Goal: Find specific page/section: Find specific page/section

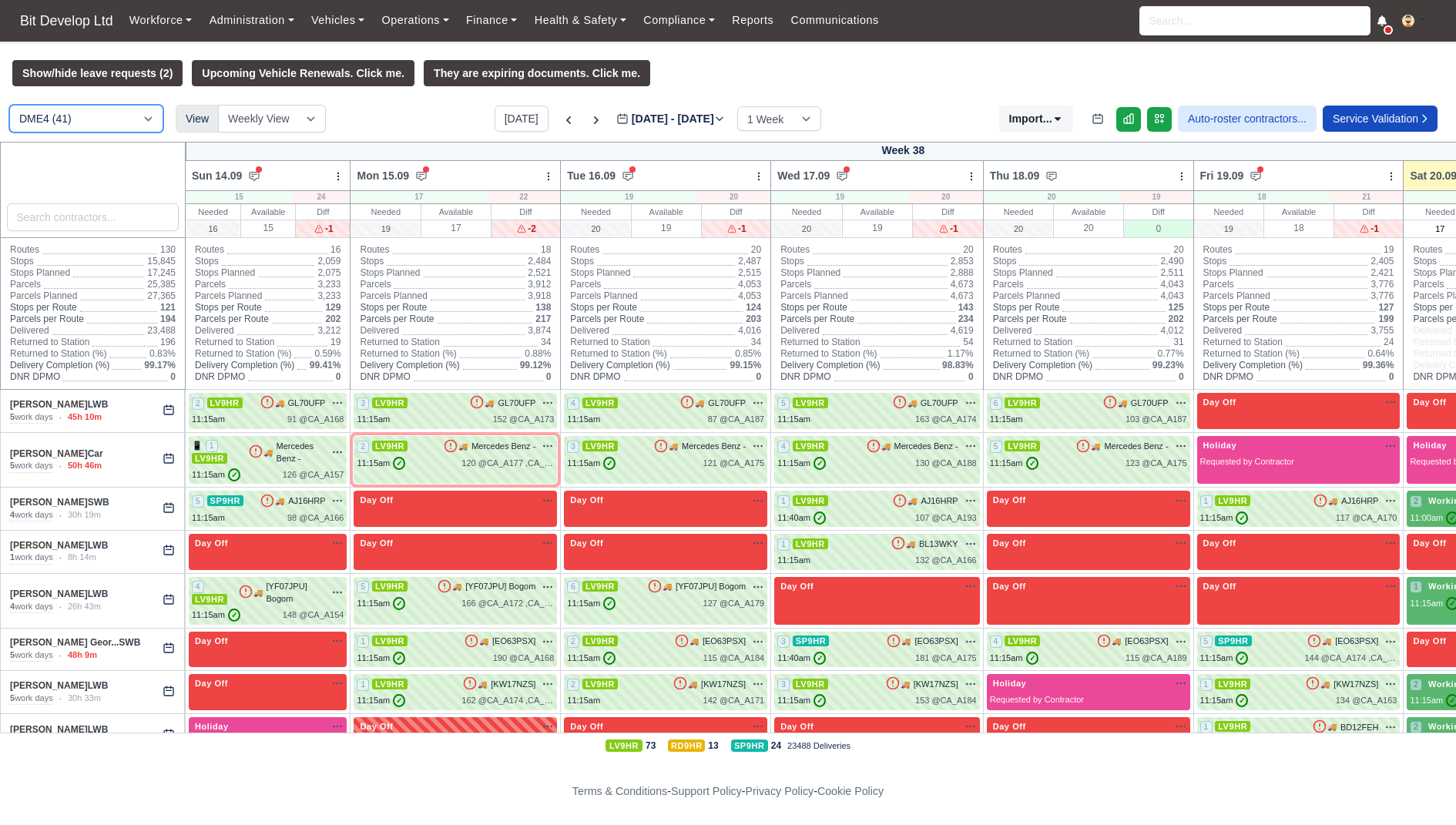
click at [126, 120] on select "DME4 (41) DIG1 (47) YODEL - BASILDON (2)" at bounding box center [86, 118] width 154 height 28
select select "2"
click at [9, 105] on select "DME4 (41) DIG1 (47) YODEL - BASILDON (2)" at bounding box center [86, 118] width 154 height 28
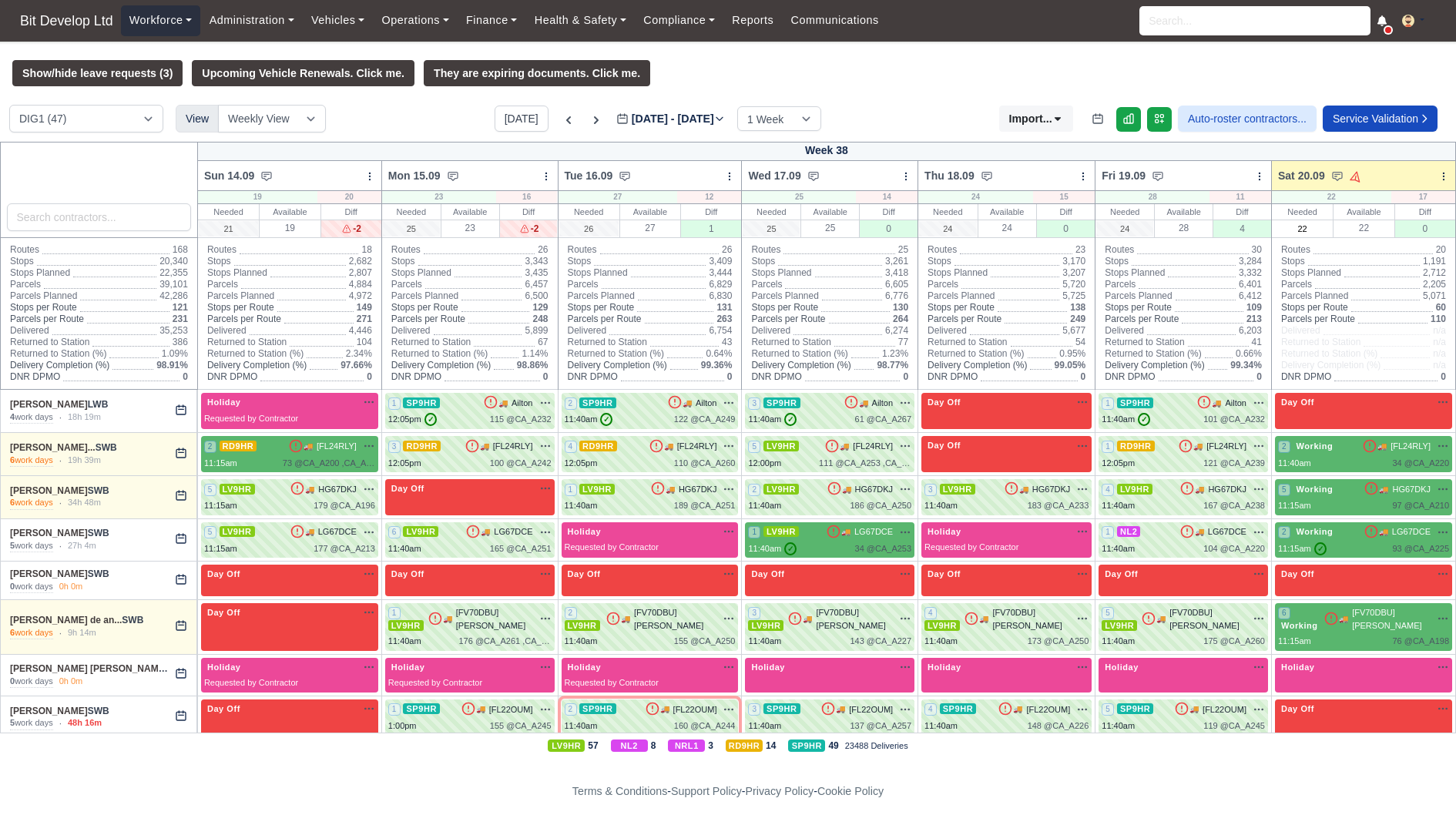
click at [164, 26] on link "Workforce" at bounding box center [161, 20] width 80 height 30
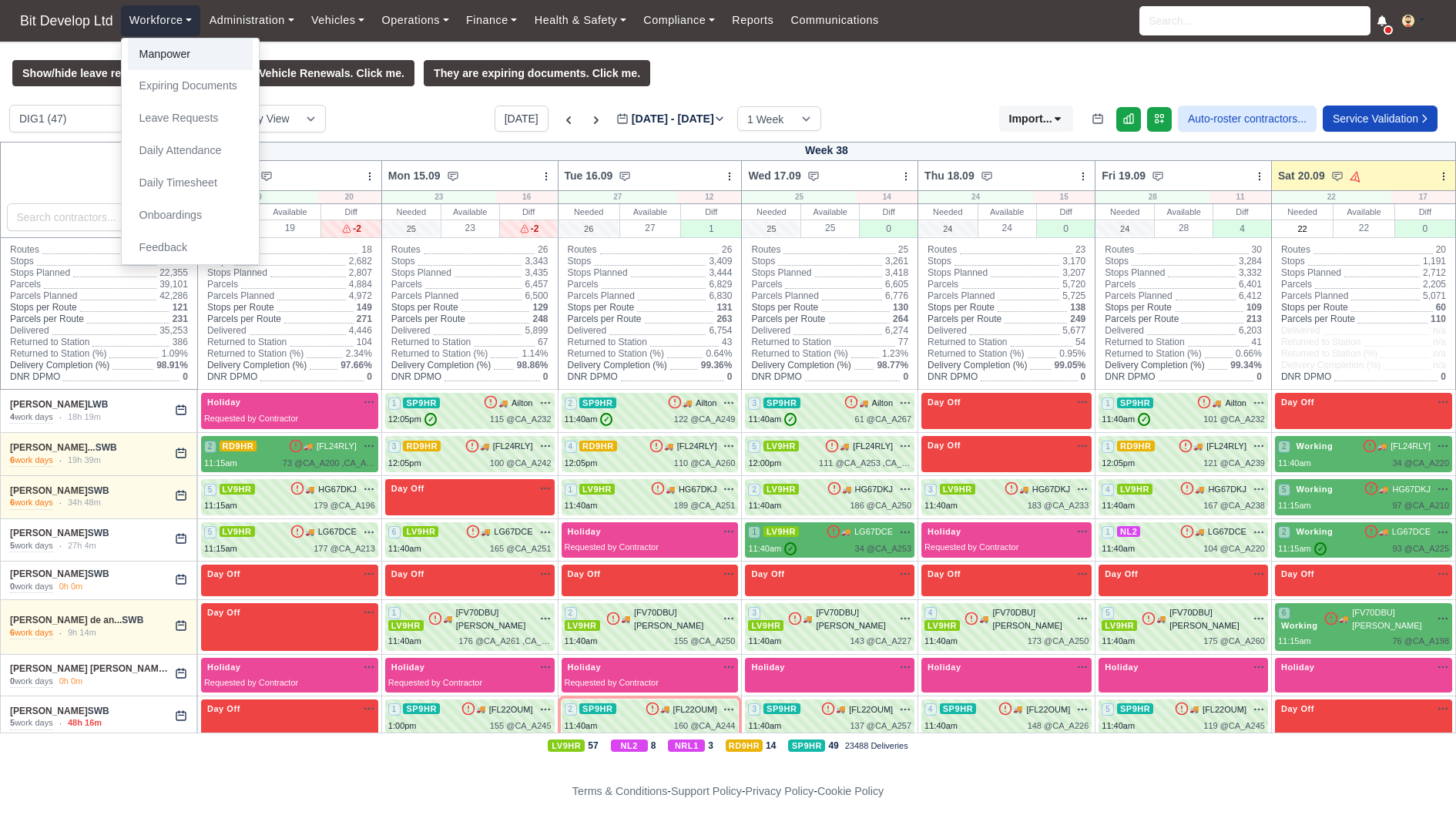
click at [180, 54] on link "Manpower" at bounding box center [190, 54] width 125 height 33
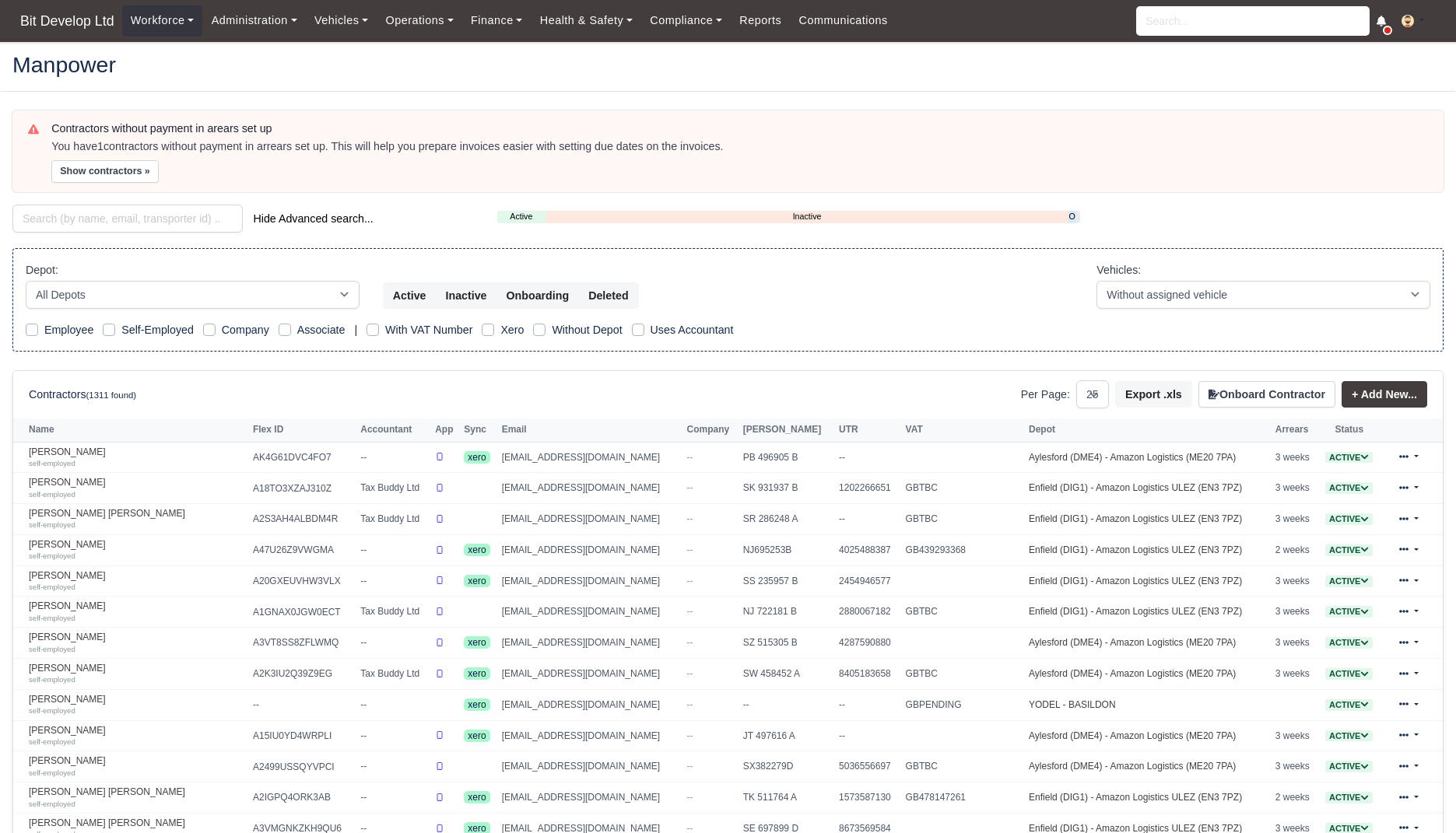
select select "25"
click at [255, 19] on link "Administration" at bounding box center [253, 20] width 102 height 30
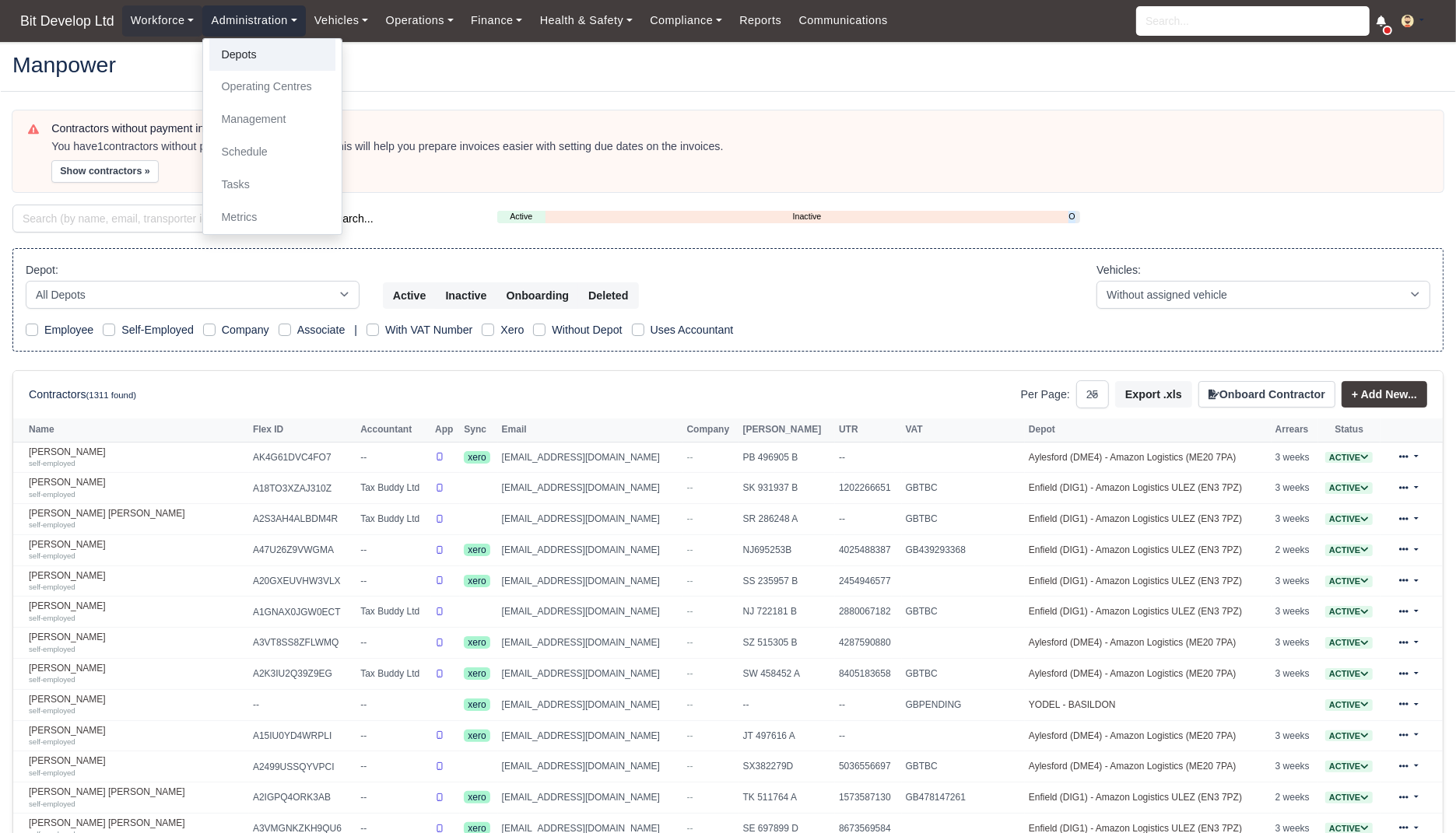
click at [255, 57] on link "Depots" at bounding box center [272, 55] width 126 height 33
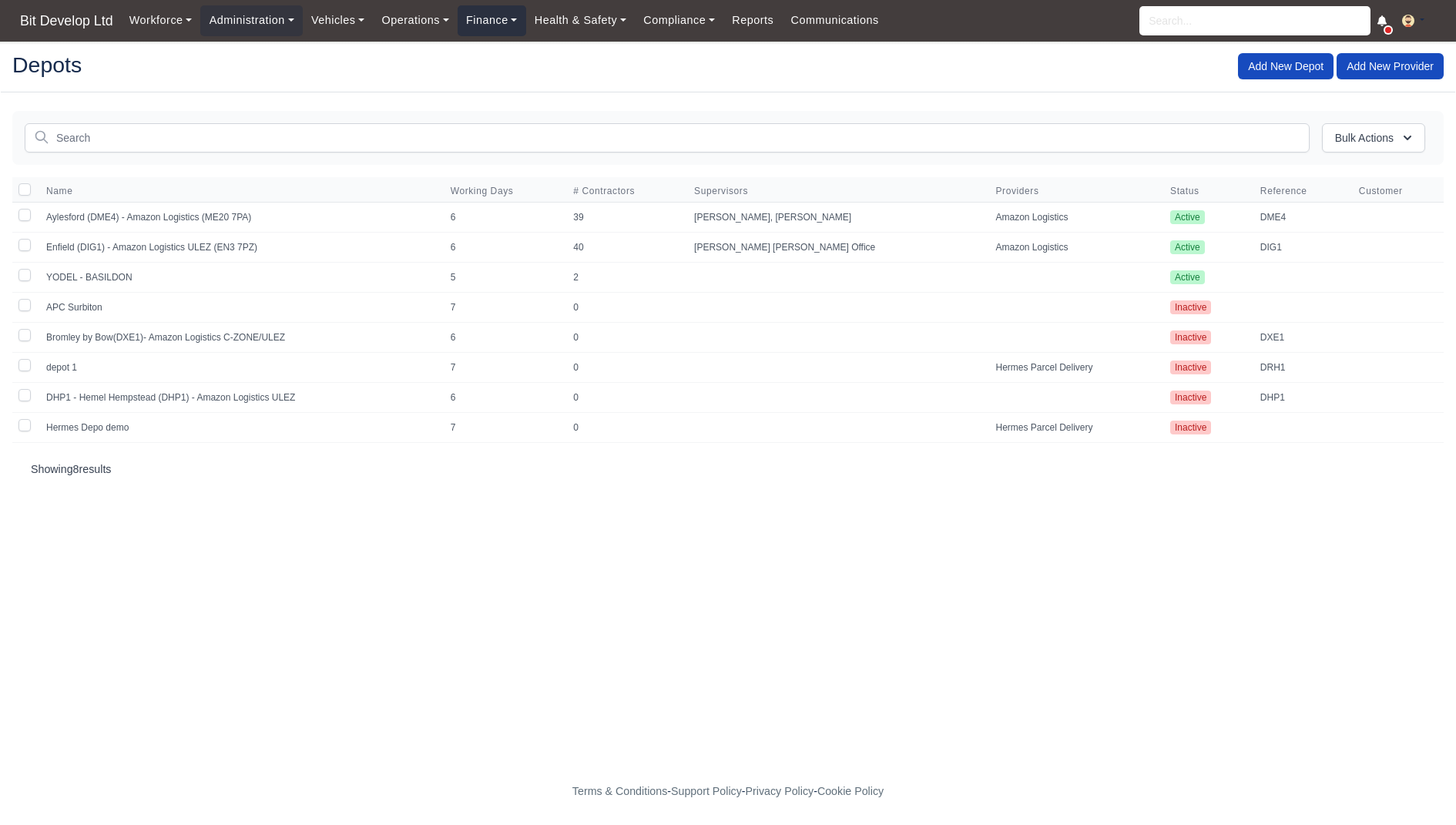
click at [467, 14] on link "Finance" at bounding box center [491, 20] width 69 height 30
click at [502, 51] on link "Invoices" at bounding box center [527, 54] width 125 height 33
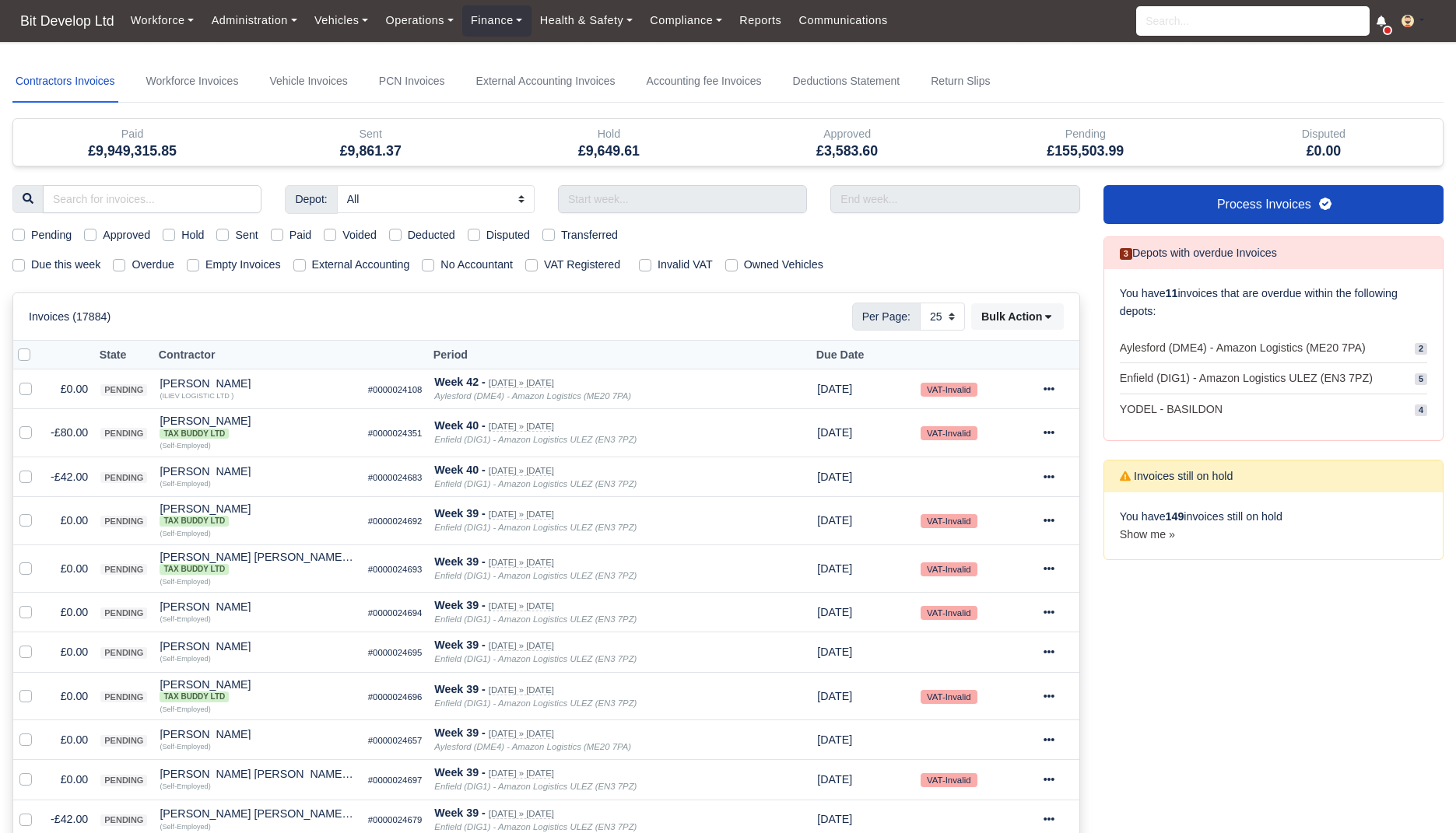
select select "25"
click at [82, 260] on label "Due this week" at bounding box center [66, 265] width 69 height 18
click at [25, 260] on input "Due this week" at bounding box center [19, 262] width 13 height 13
checkbox input "true"
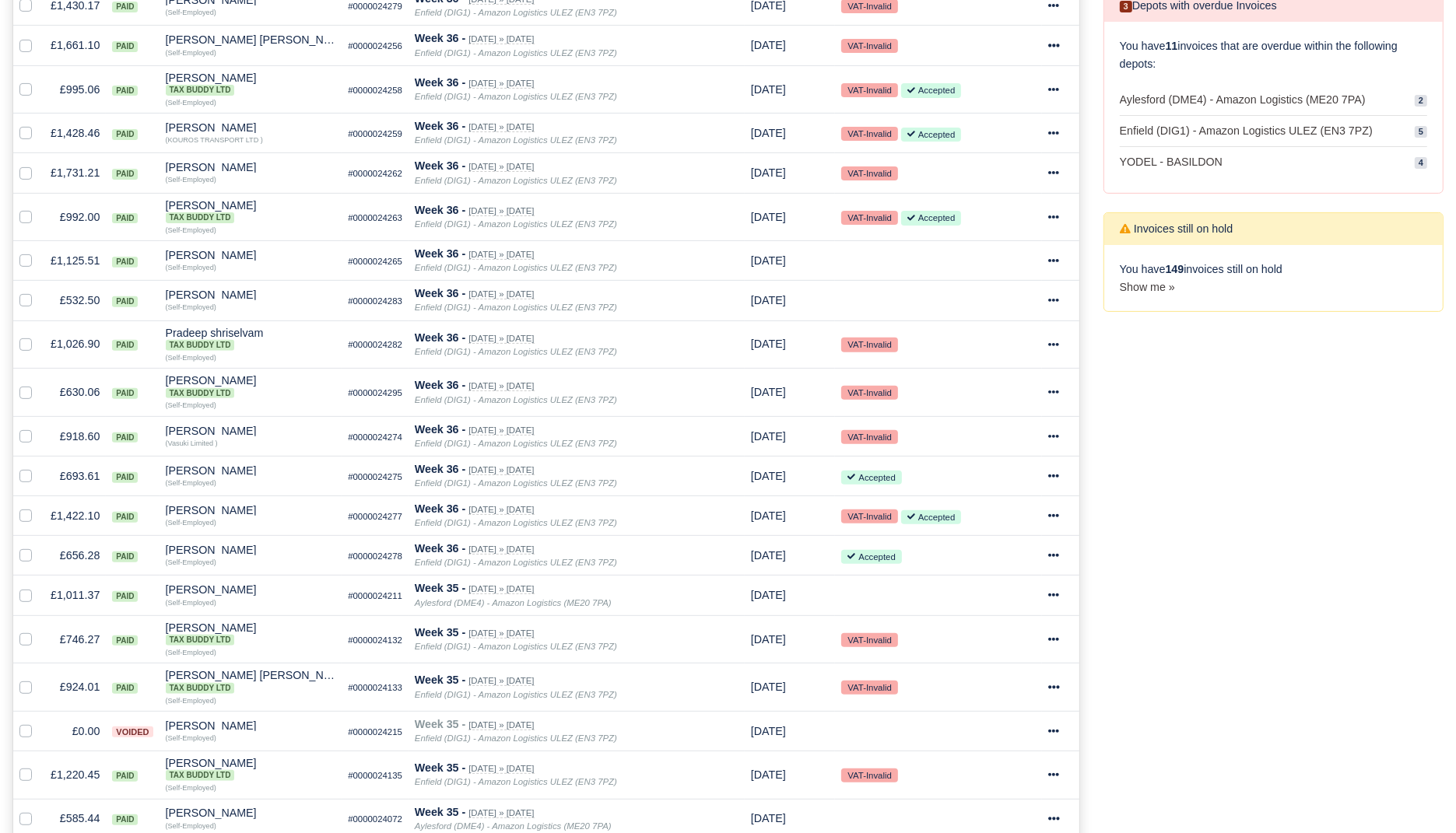
scroll to position [587, 0]
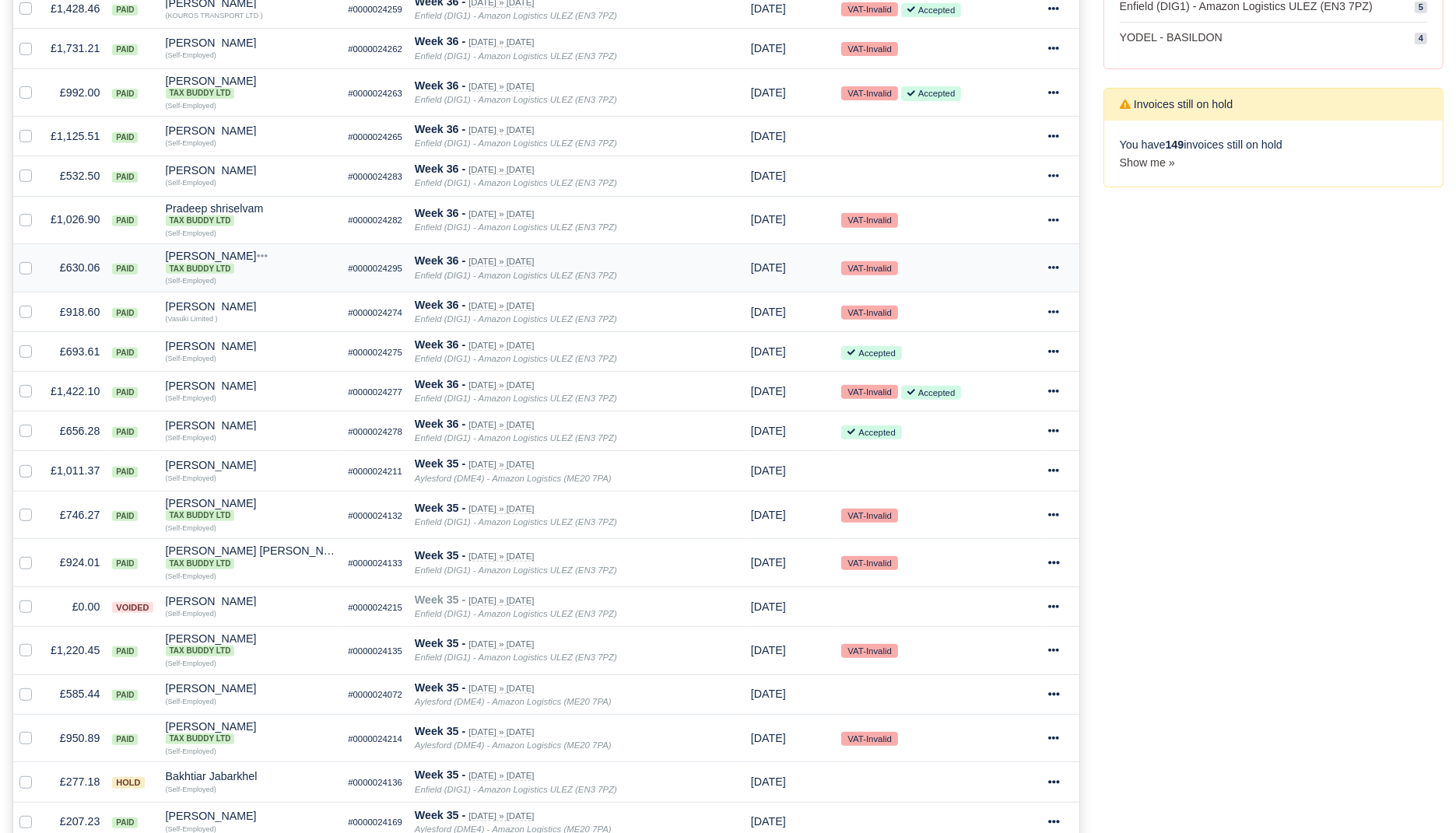
click at [76, 248] on td "£630.06" at bounding box center [74, 268] width 62 height 48
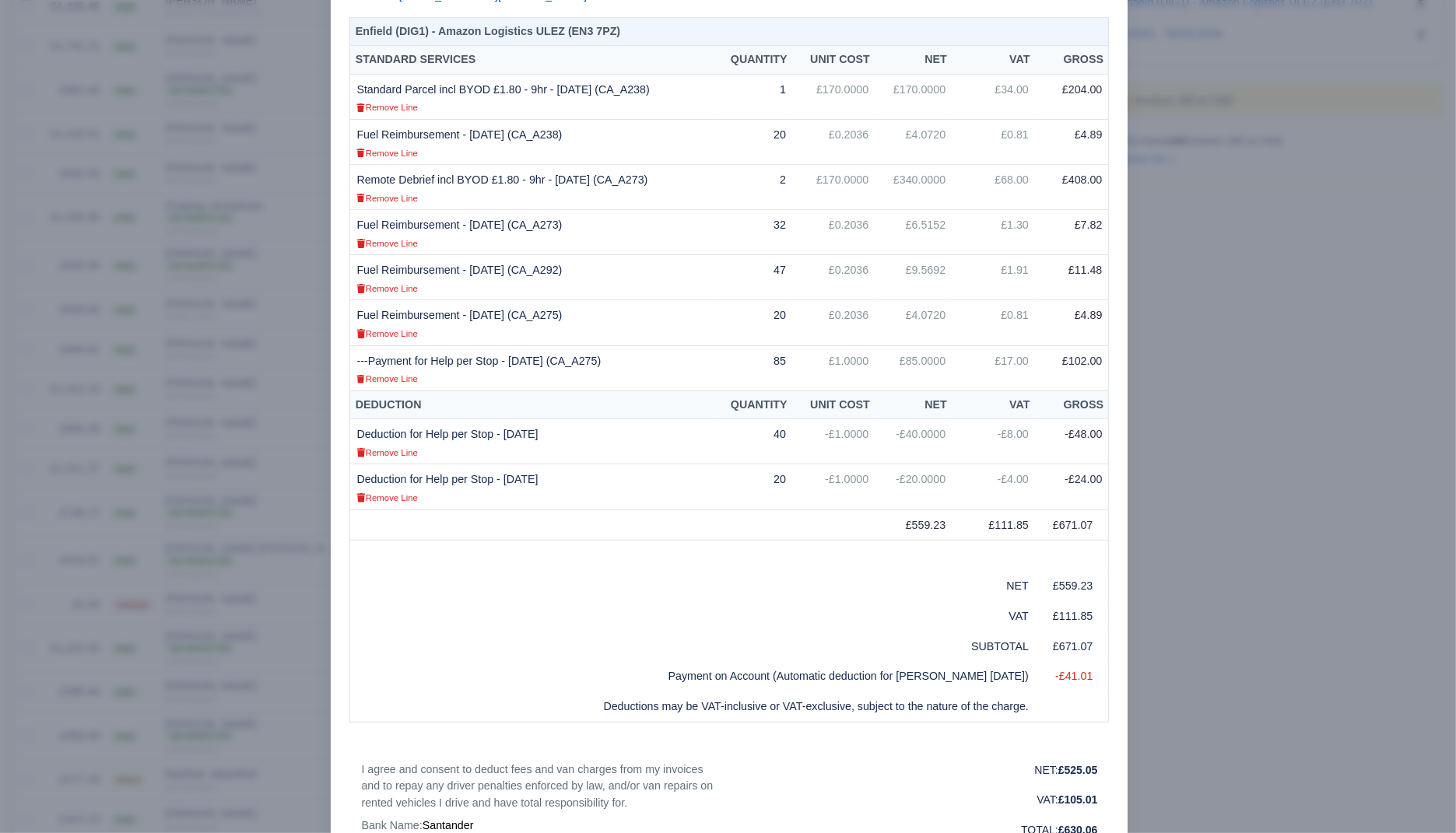
scroll to position [0, 0]
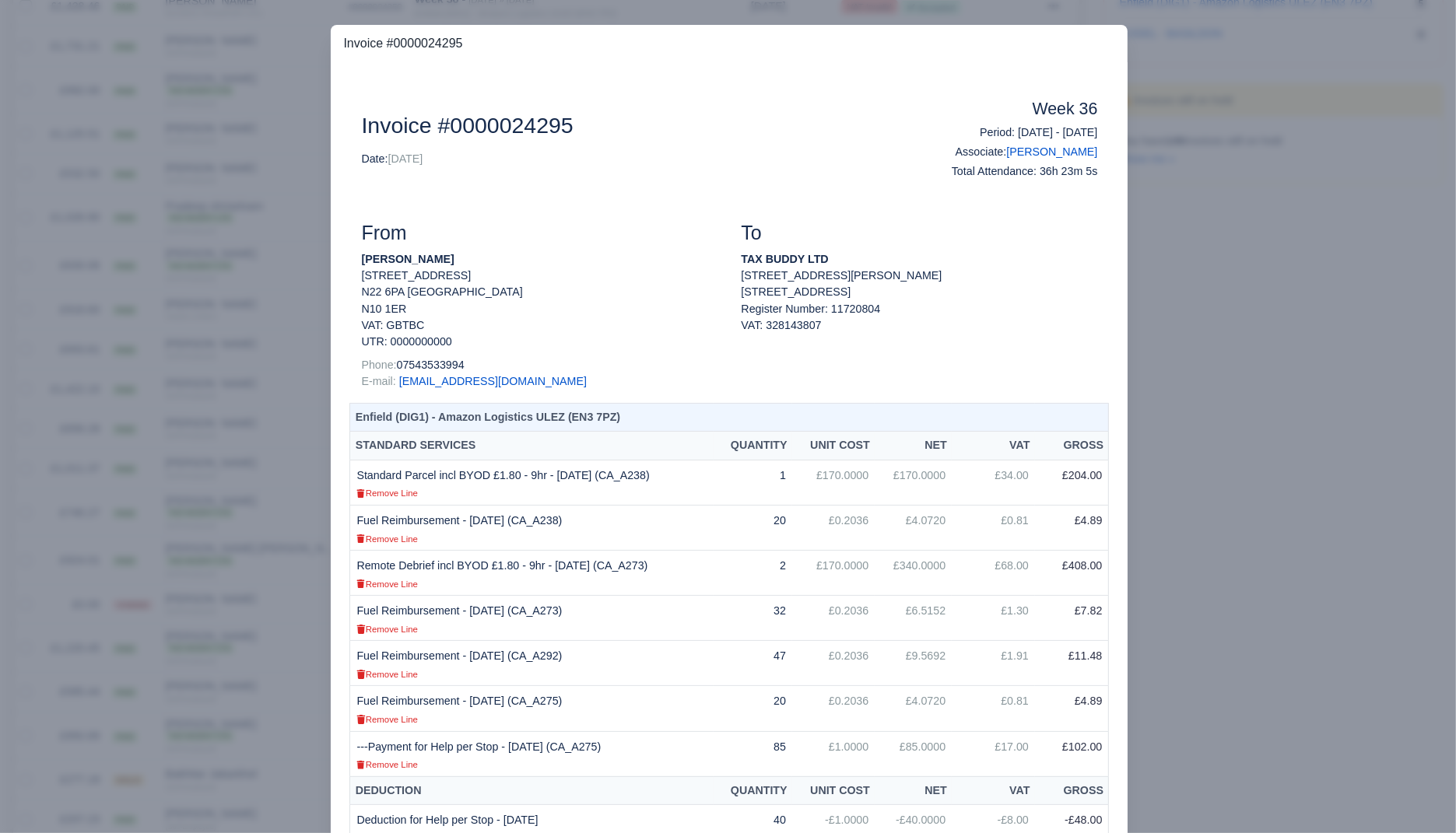
click at [280, 234] on div at bounding box center [728, 416] width 1456 height 833
